Goal: Task Accomplishment & Management: Use online tool/utility

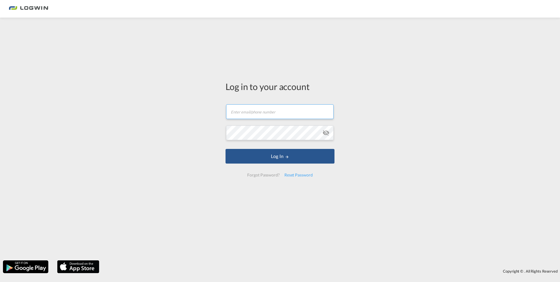
click at [230, 108] on input "text" at bounding box center [279, 111] width 107 height 15
type input "[PERSON_NAME][EMAIL_ADDRESS][DOMAIN_NAME]"
click at [225, 149] on button "Log In" at bounding box center [279, 156] width 109 height 15
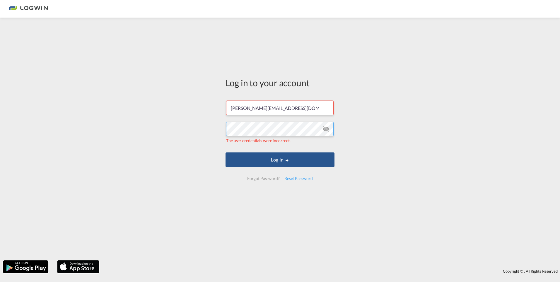
click at [0, 119] on html "Log in to your account [PERSON_NAME][EMAIL_ADDRESS][DOMAIN_NAME] The user crede…" at bounding box center [280, 141] width 560 height 282
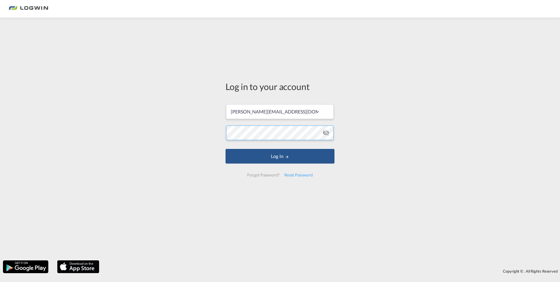
click at [225, 149] on button "Log In" at bounding box center [279, 156] width 109 height 15
